Goal: Transaction & Acquisition: Purchase product/service

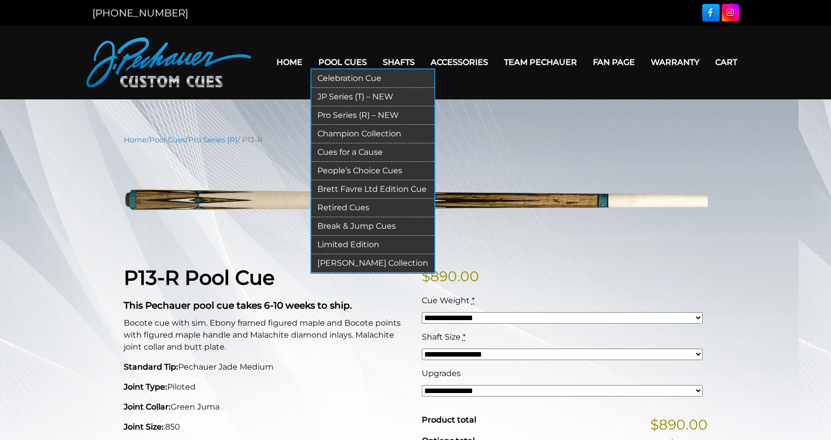
click at [359, 133] on link "Champion Collection" at bounding box center [373, 134] width 123 height 18
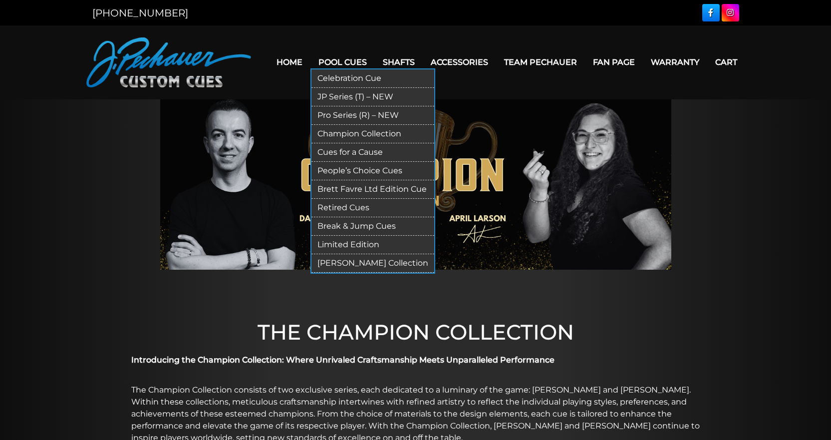
click at [363, 222] on link "Break & Jump Cues" at bounding box center [373, 226] width 123 height 18
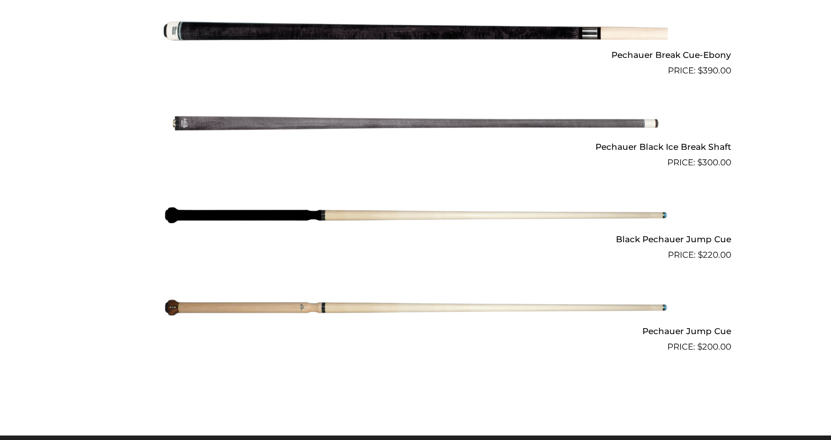
scroll to position [761, 0]
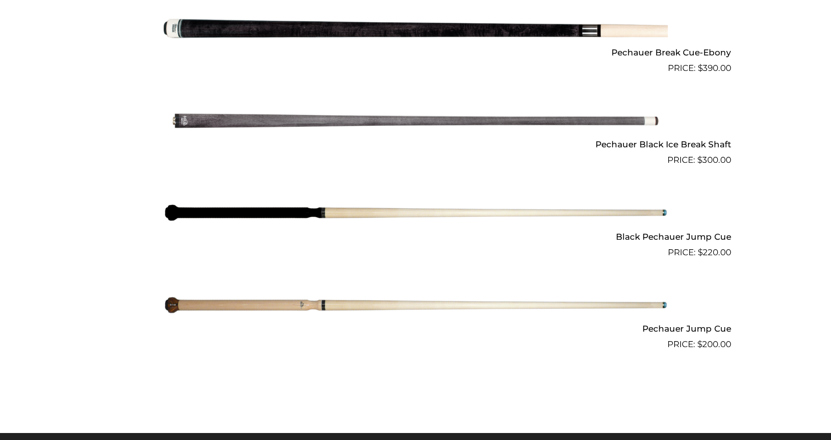
click at [627, 303] on img at bounding box center [416, 305] width 504 height 84
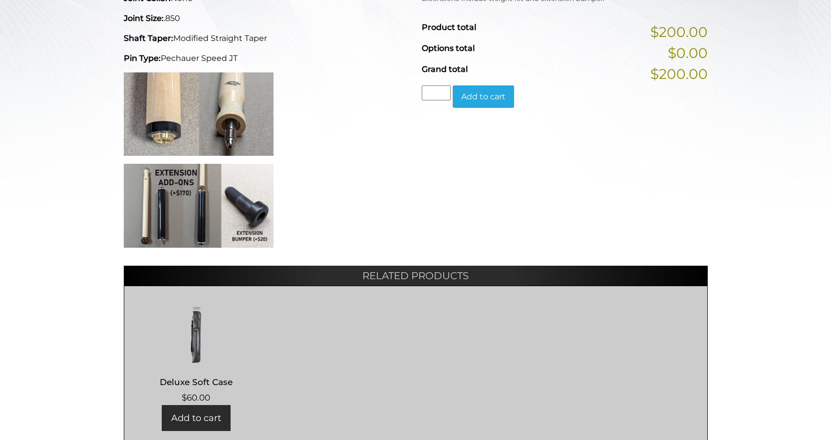
scroll to position [369, 0]
click at [178, 214] on img at bounding box center [199, 206] width 150 height 84
click at [240, 206] on img at bounding box center [199, 206] width 150 height 84
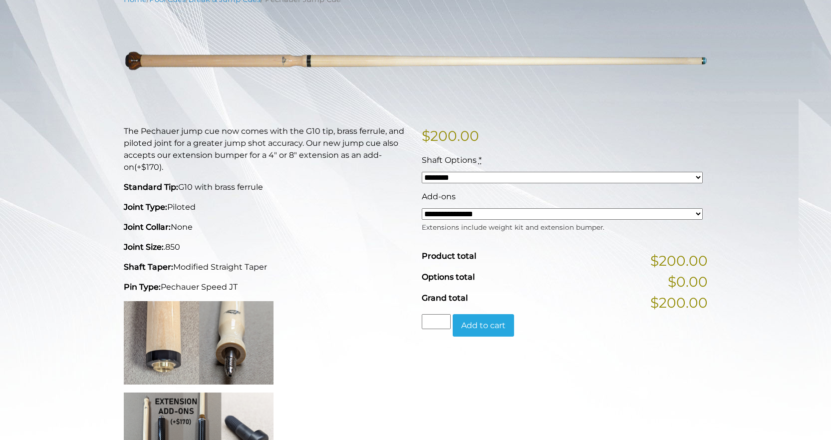
scroll to position [0, 0]
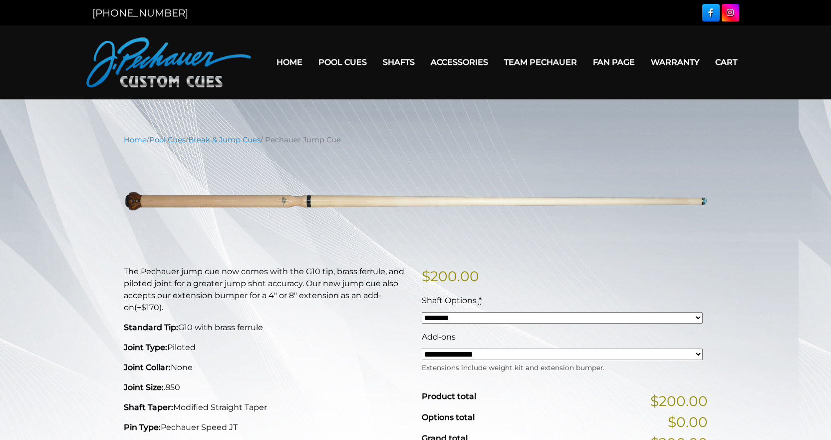
click at [533, 65] on link "Team Pechauer" at bounding box center [540, 61] width 89 height 25
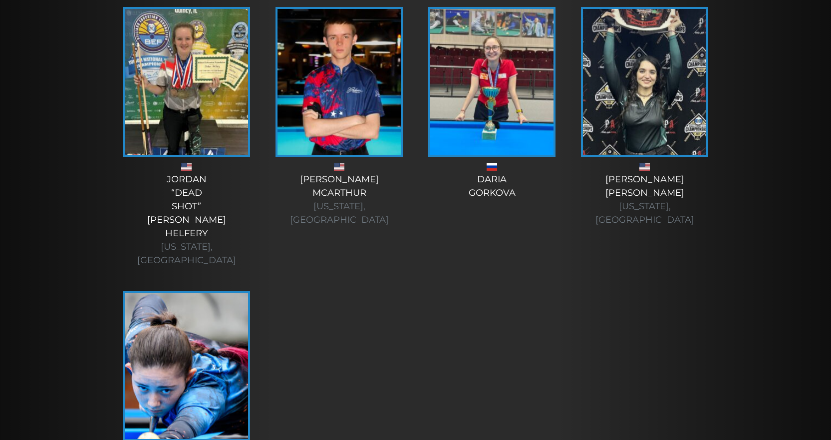
scroll to position [3529, 0]
